Goal: Find specific page/section: Find specific page/section

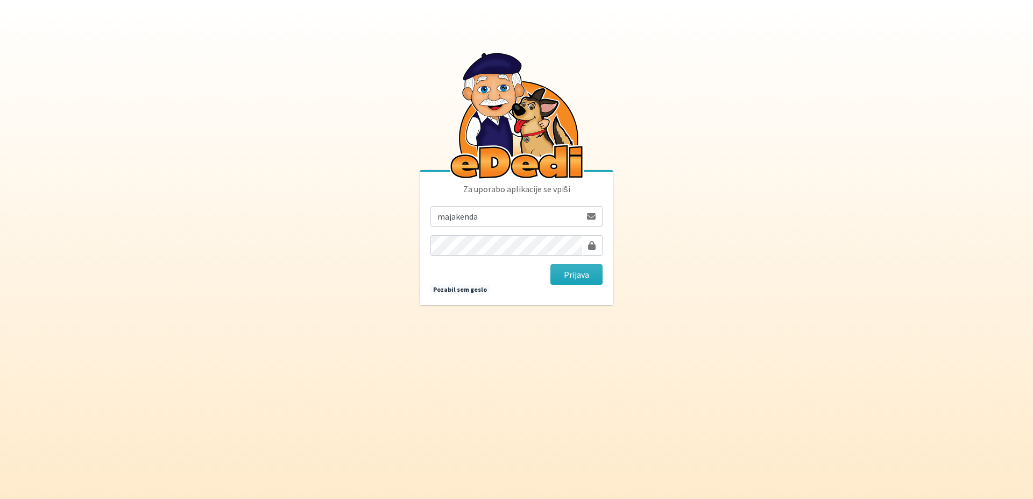
click at [551, 264] on button "Prijava" at bounding box center [577, 274] width 52 height 20
type input "[EMAIL_ADDRESS][DOMAIN_NAME]"
click at [551, 264] on button "Prijava" at bounding box center [577, 274] width 52 height 20
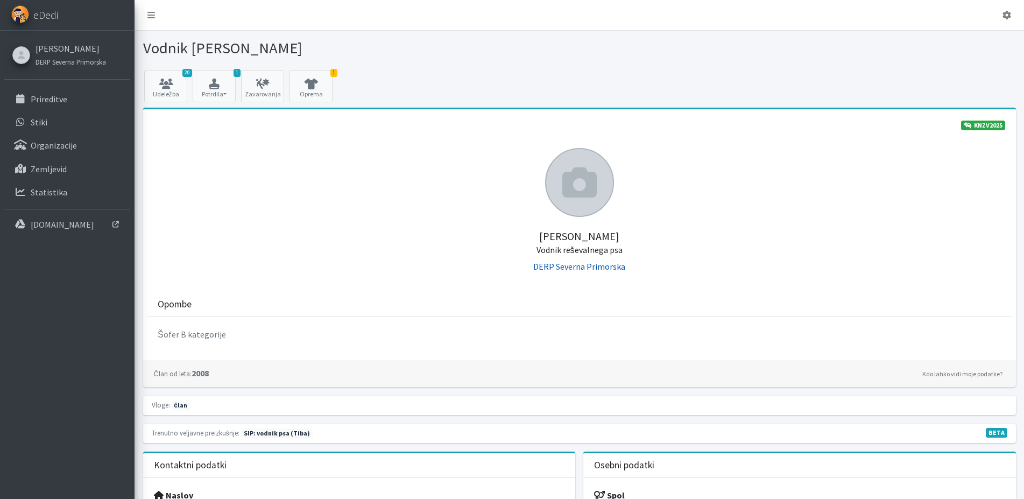
click at [567, 264] on link "DERP Severna Primorska" at bounding box center [579, 266] width 92 height 11
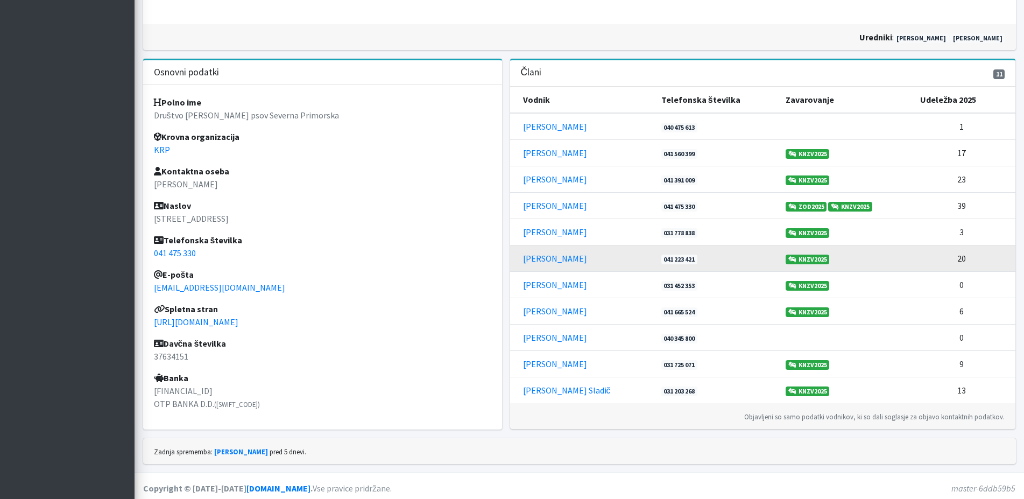
scroll to position [265, 0]
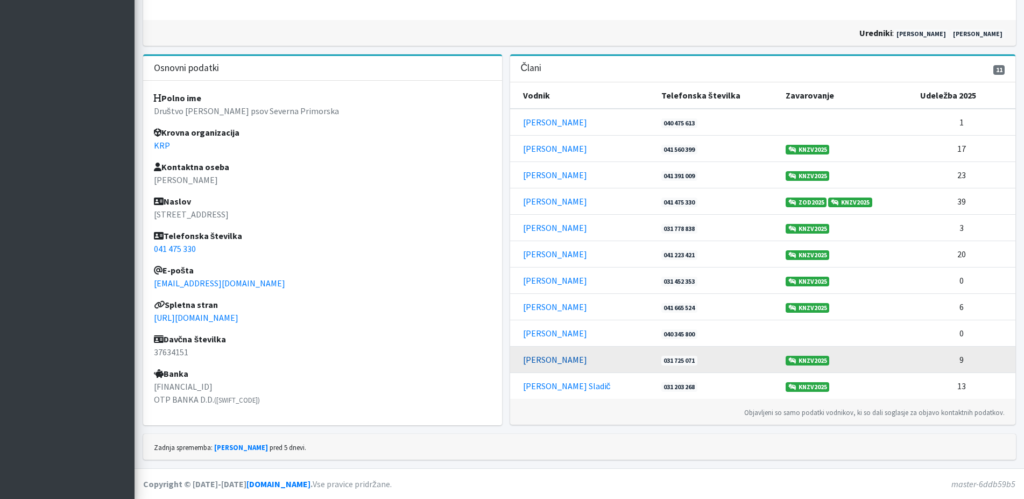
click at [536, 358] on link "Sabina Zelinšček" at bounding box center [555, 359] width 64 height 11
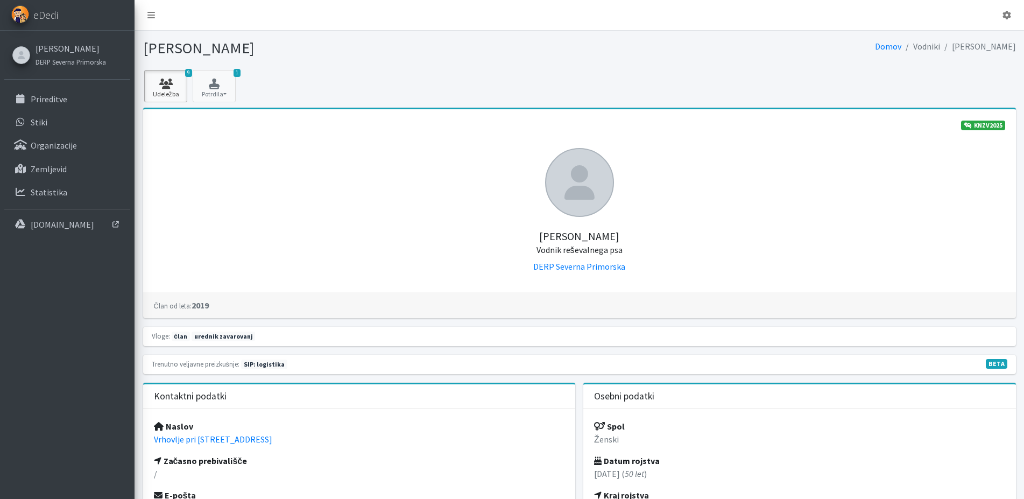
click at [169, 97] on link "9 Udeležba" at bounding box center [165, 86] width 43 height 32
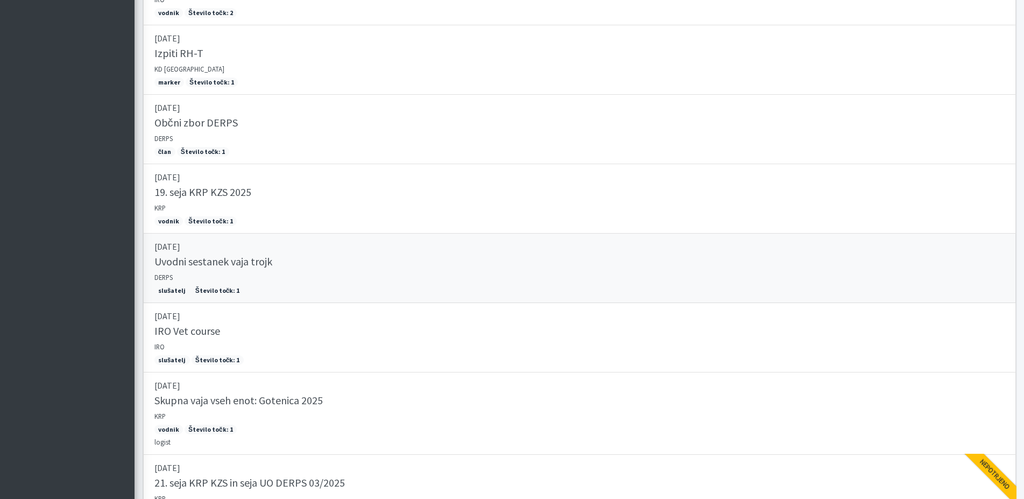
scroll to position [512, 0]
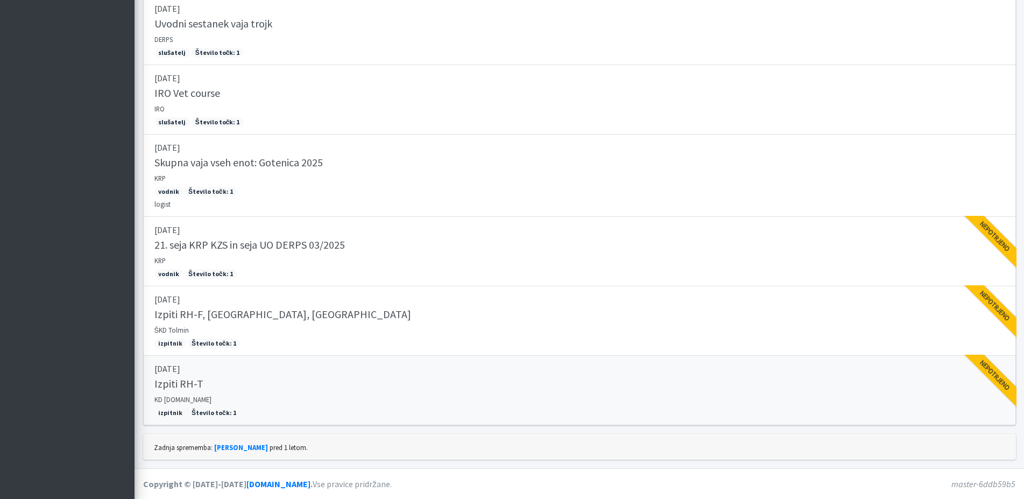
click at [164, 381] on h5 "Izpiti RH-T" at bounding box center [178, 383] width 49 height 13
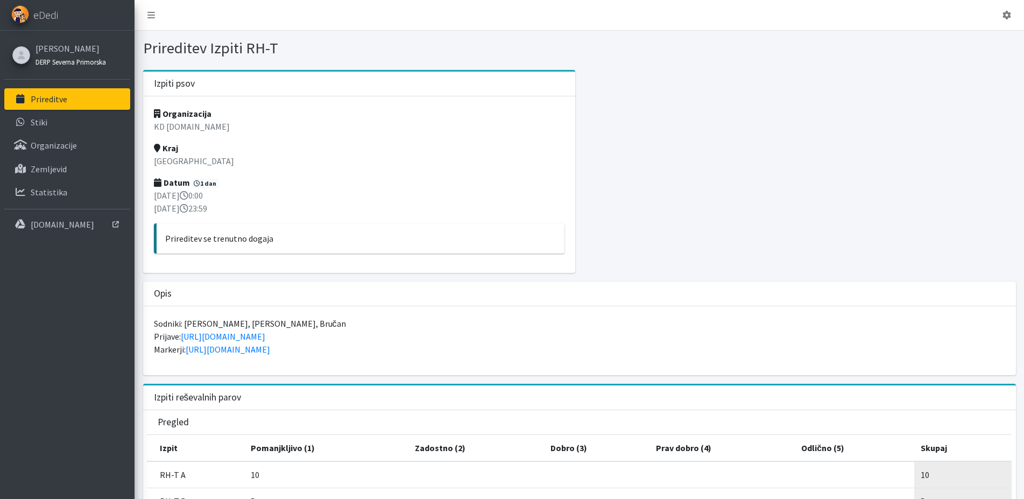
click at [68, 58] on small "DERP Severna Primorska" at bounding box center [71, 62] width 71 height 9
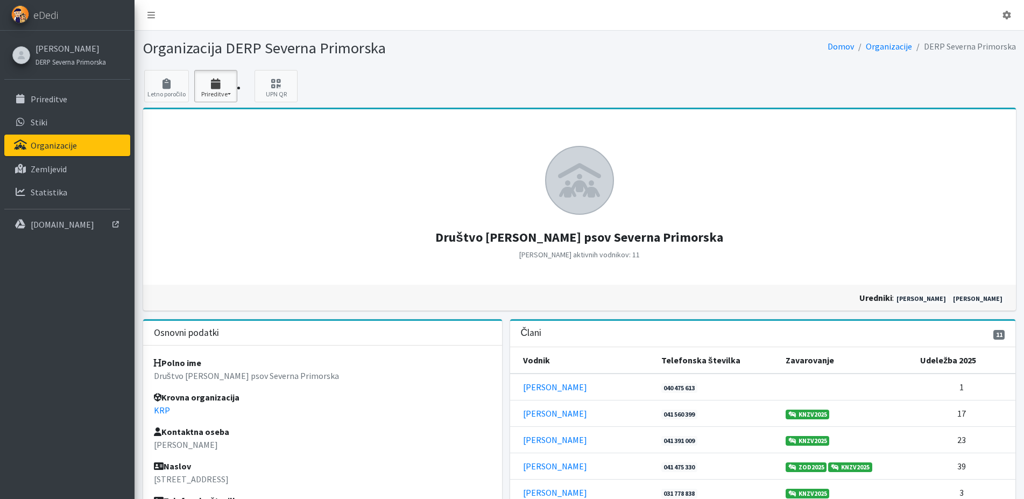
click at [229, 88] on icon "button" at bounding box center [216, 84] width 37 height 11
click at [61, 48] on link "[PERSON_NAME]" at bounding box center [71, 48] width 71 height 13
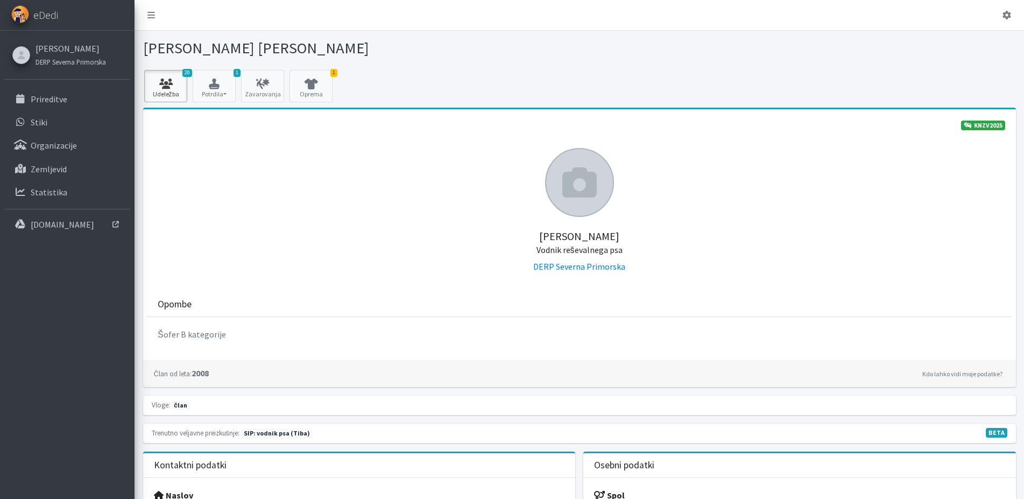
click at [175, 78] on link "20 Udeležba" at bounding box center [165, 86] width 43 height 32
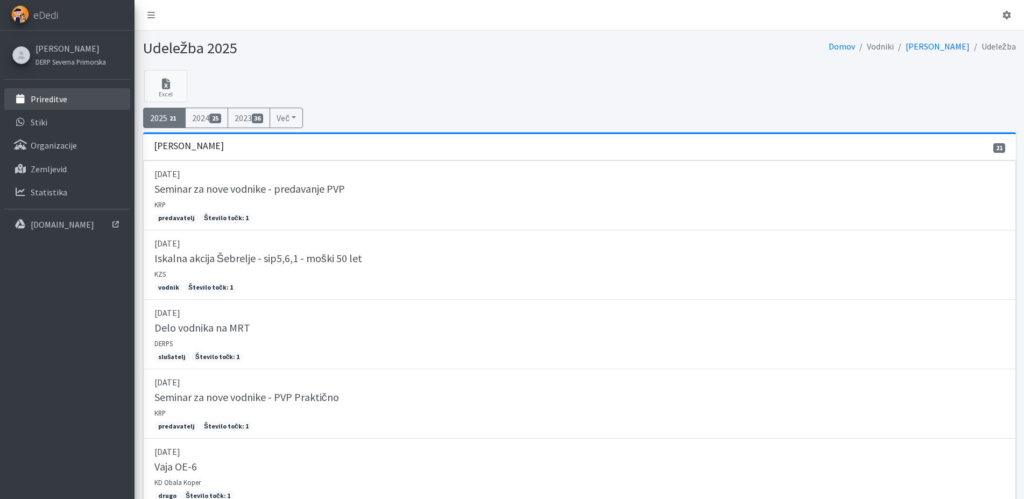
click at [38, 96] on p "Prireditve" at bounding box center [49, 99] width 37 height 11
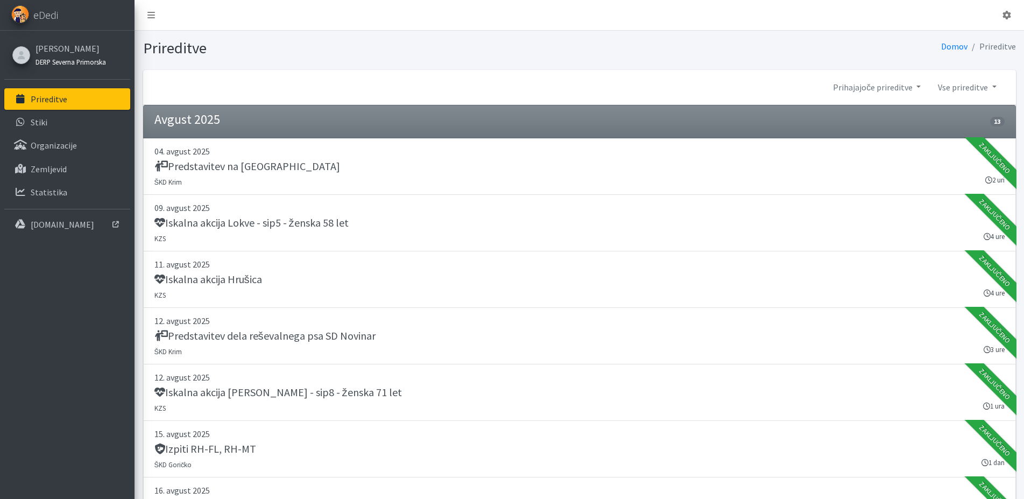
click at [48, 64] on small "DERP Severna Primorska" at bounding box center [71, 62] width 71 height 9
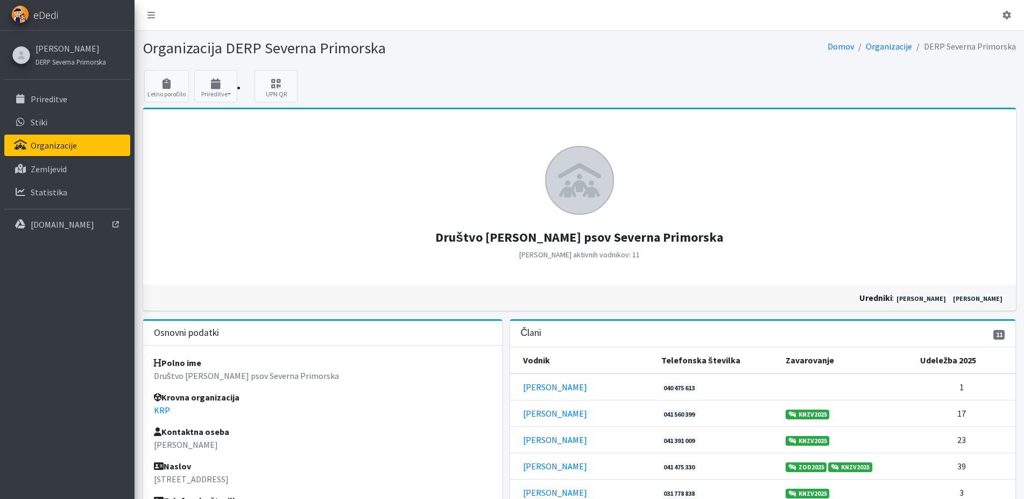
click at [36, 17] on span "eDedi" at bounding box center [45, 15] width 25 height 16
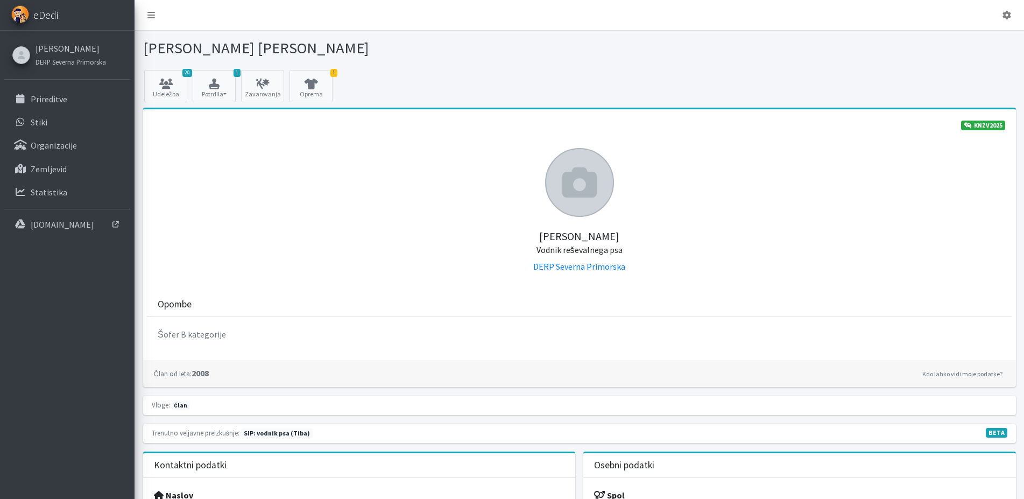
click at [33, 12] on link "eDedi" at bounding box center [67, 15] width 135 height 31
click at [153, 11] on icon at bounding box center [151, 15] width 8 height 9
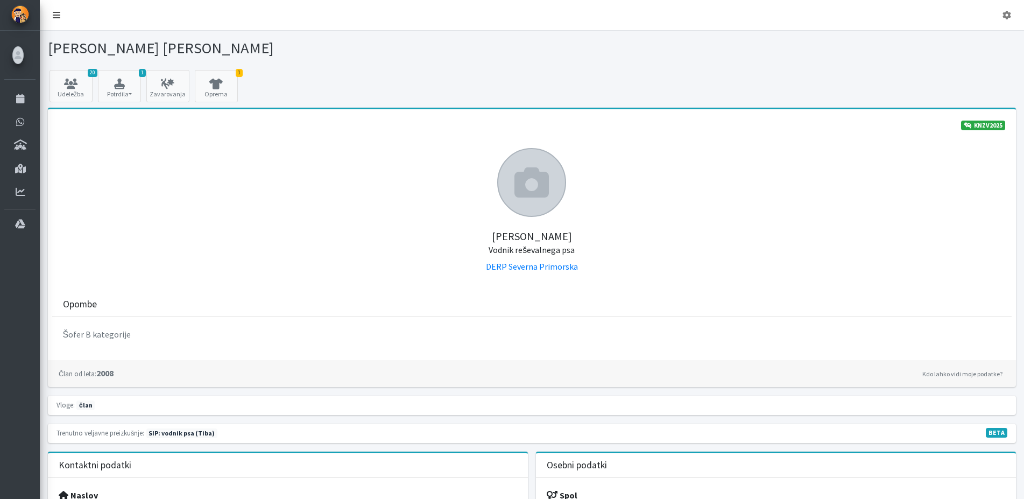
click at [57, 18] on icon at bounding box center [57, 15] width 8 height 9
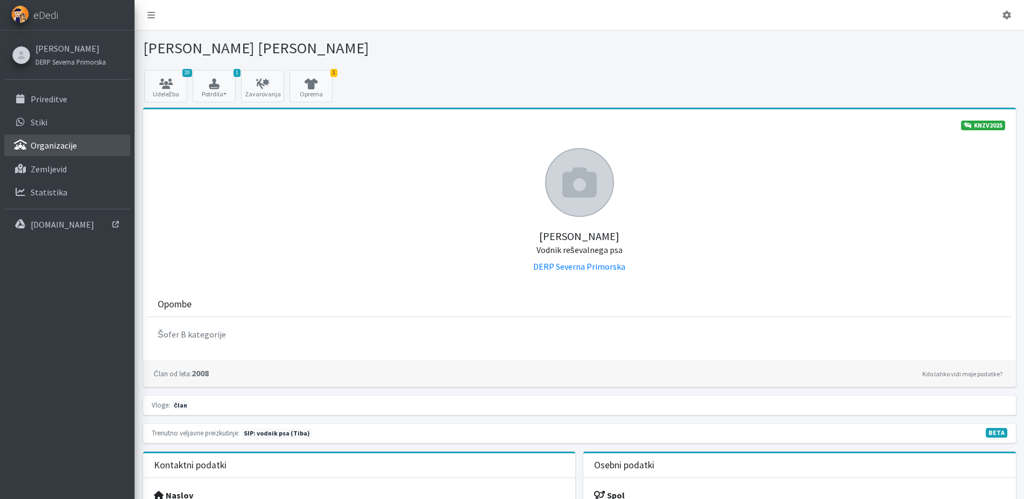
click at [46, 145] on p "Organizacije" at bounding box center [54, 145] width 46 height 11
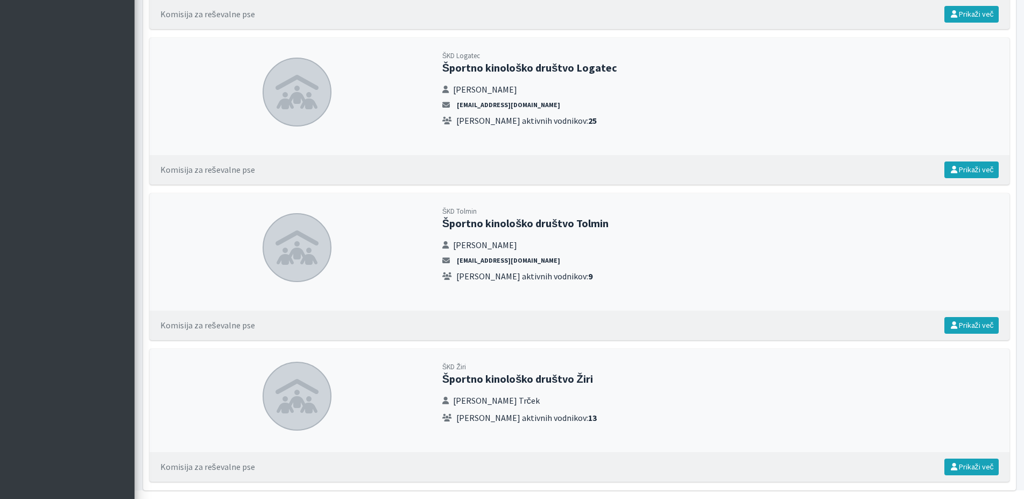
scroll to position [3492, 0]
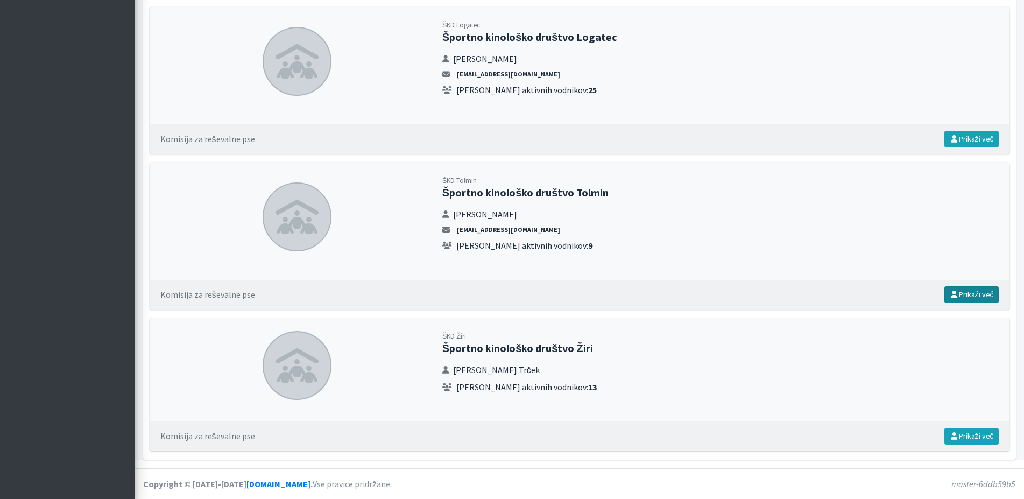
click at [973, 299] on link "Prikaži več" at bounding box center [972, 294] width 54 height 17
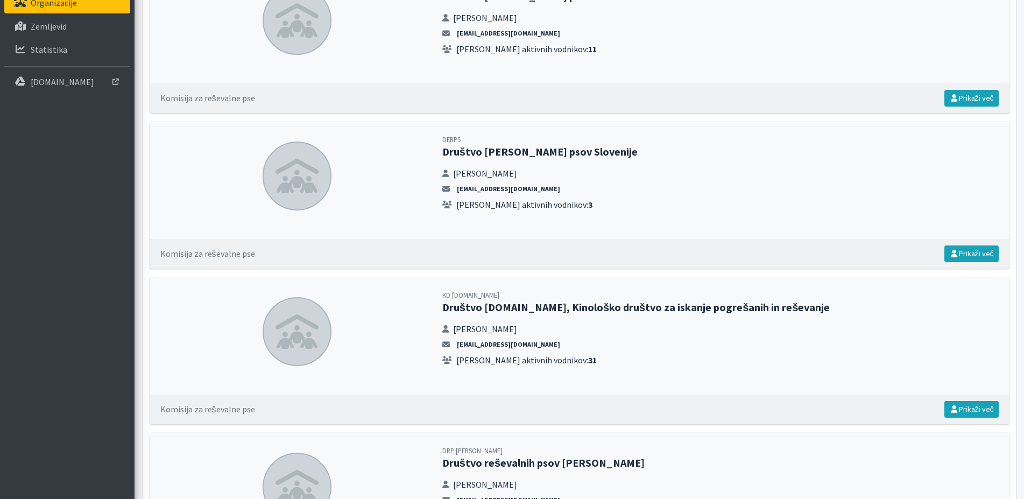
scroll to position [0, 0]
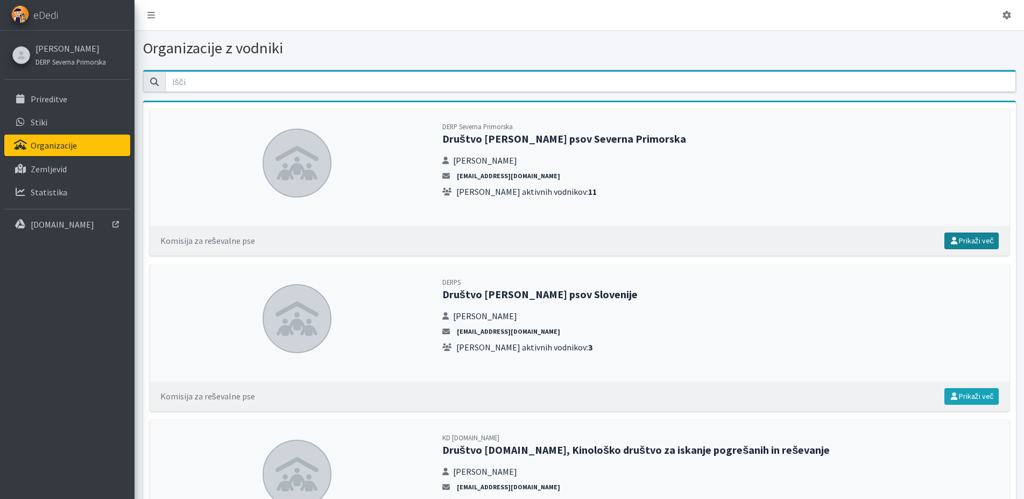
click at [984, 240] on link "Prikaži več" at bounding box center [972, 241] width 54 height 17
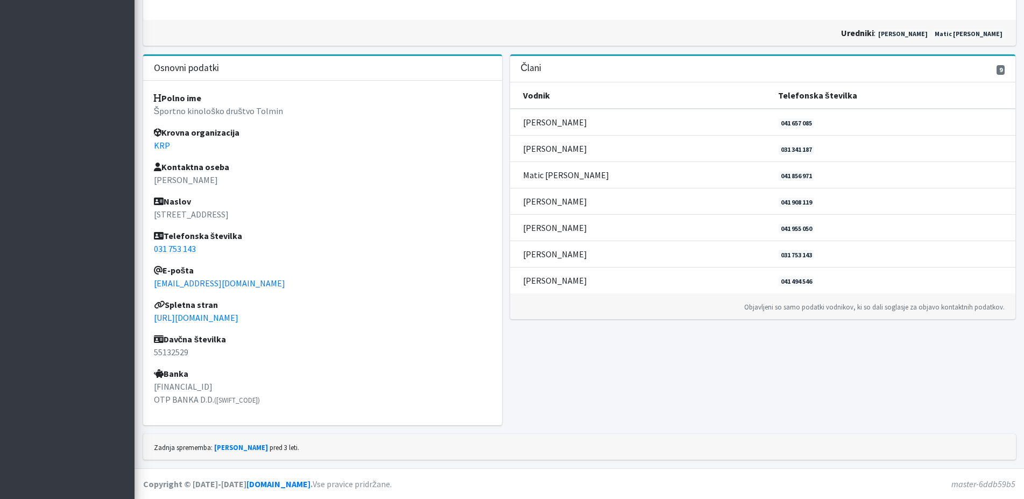
scroll to position [45, 0]
